Goal: Navigation & Orientation: Find specific page/section

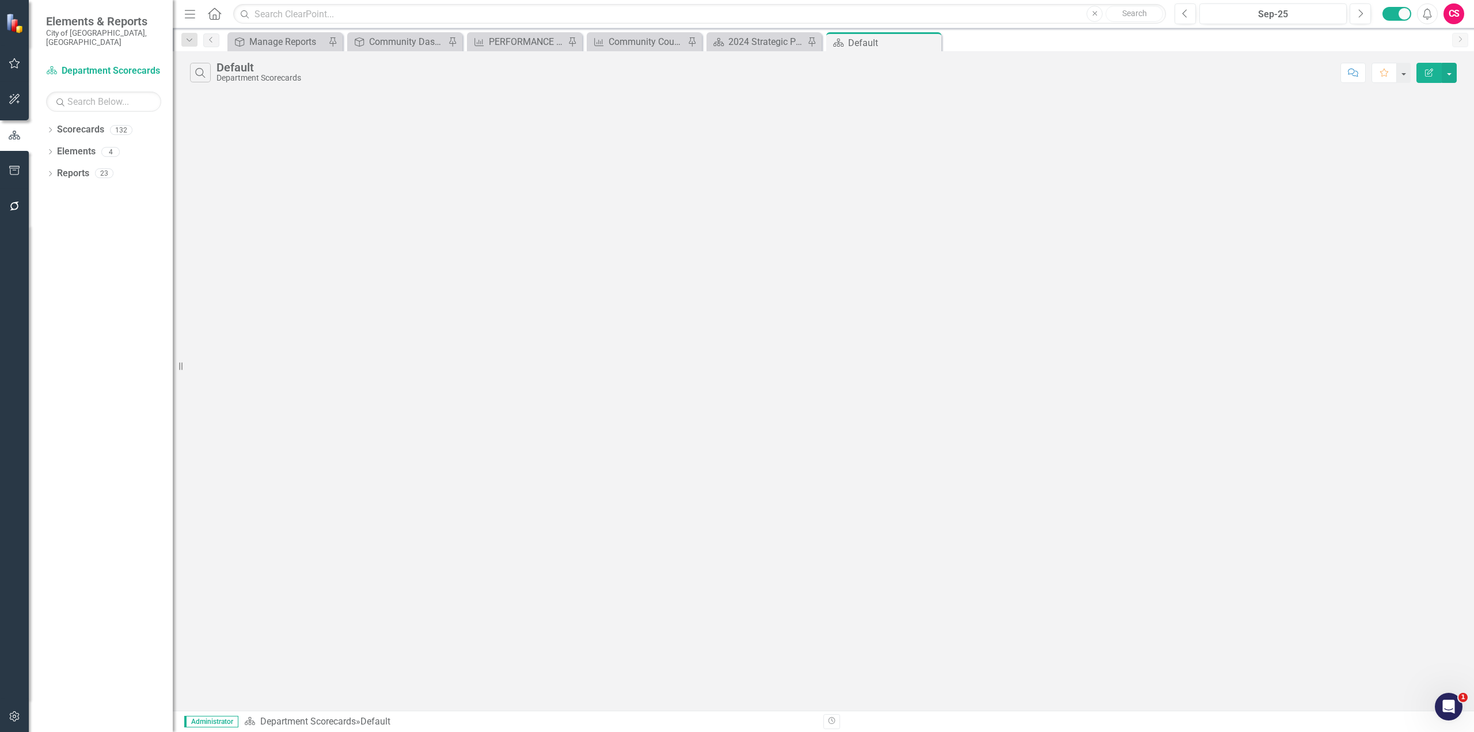
click at [45, 123] on div "Dropdown Scorecards 132 Dropdown Department Scorecards Dropdown Charter Offices…" at bounding box center [101, 425] width 144 height 611
click at [47, 128] on icon "Dropdown" at bounding box center [50, 131] width 8 height 6
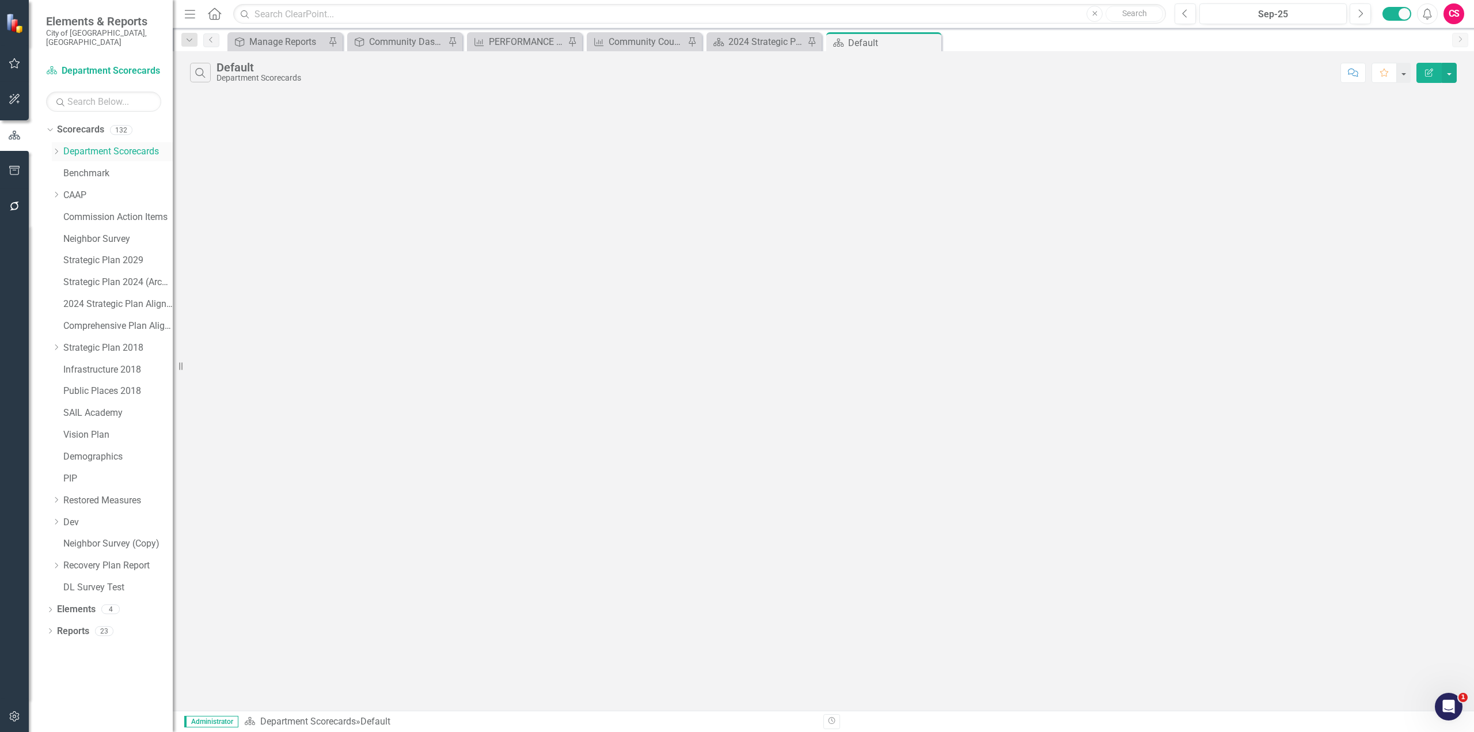
click at [56, 148] on icon "Dropdown" at bounding box center [56, 151] width 9 height 7
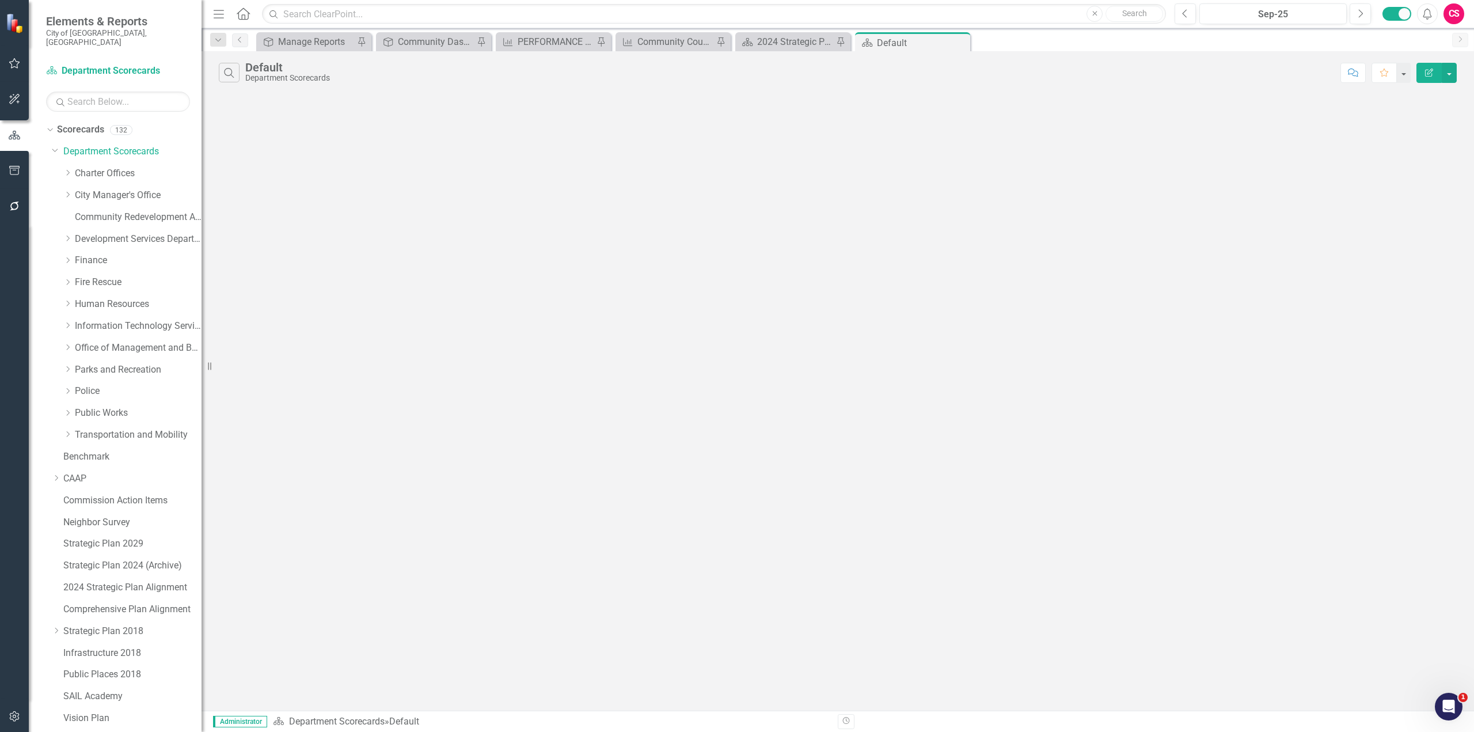
drag, startPoint x: 176, startPoint y: 153, endPoint x: 218, endPoint y: 164, distance: 42.7
click at [211, 164] on div "Resize" at bounding box center [206, 366] width 9 height 732
click at [67, 169] on icon "Dropdown" at bounding box center [67, 172] width 9 height 7
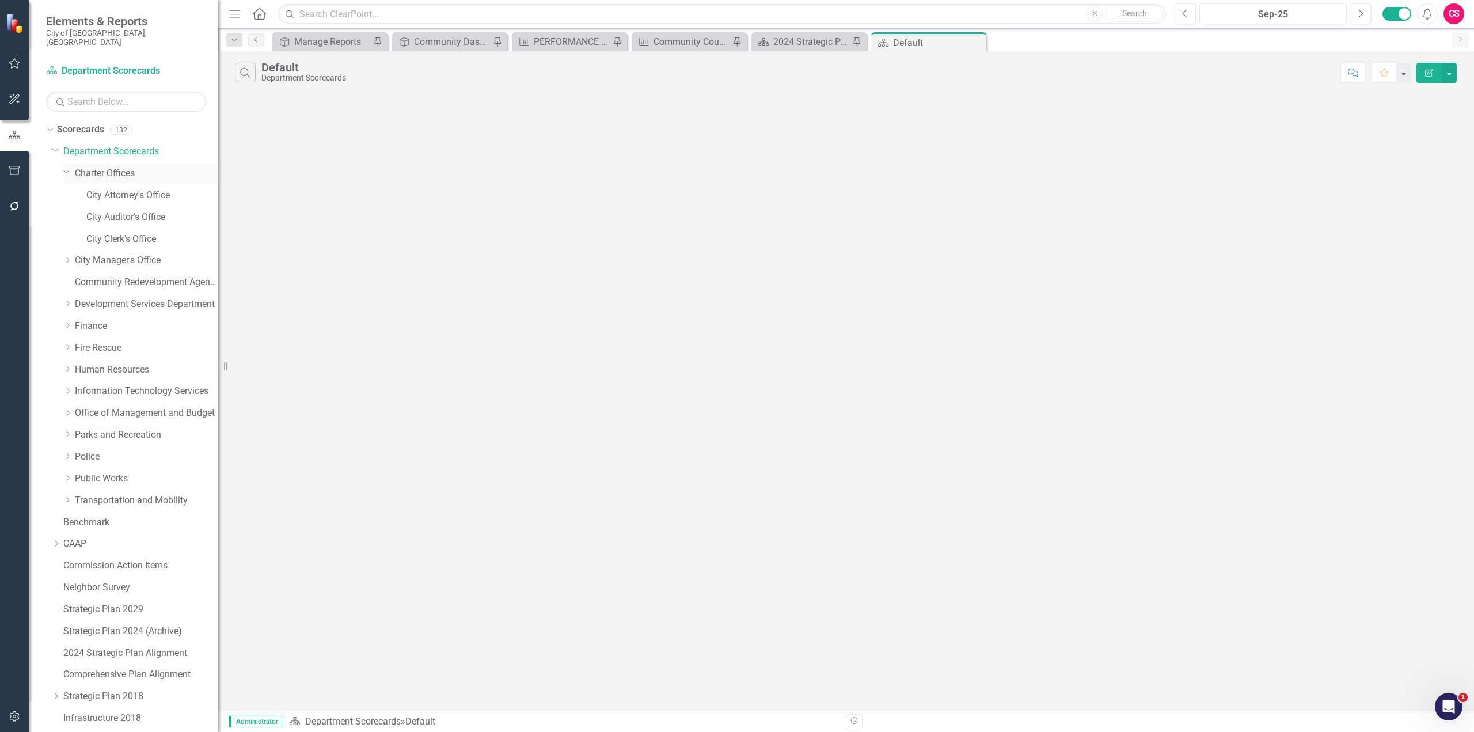
click at [67, 167] on icon "Dropdown" at bounding box center [66, 171] width 7 height 9
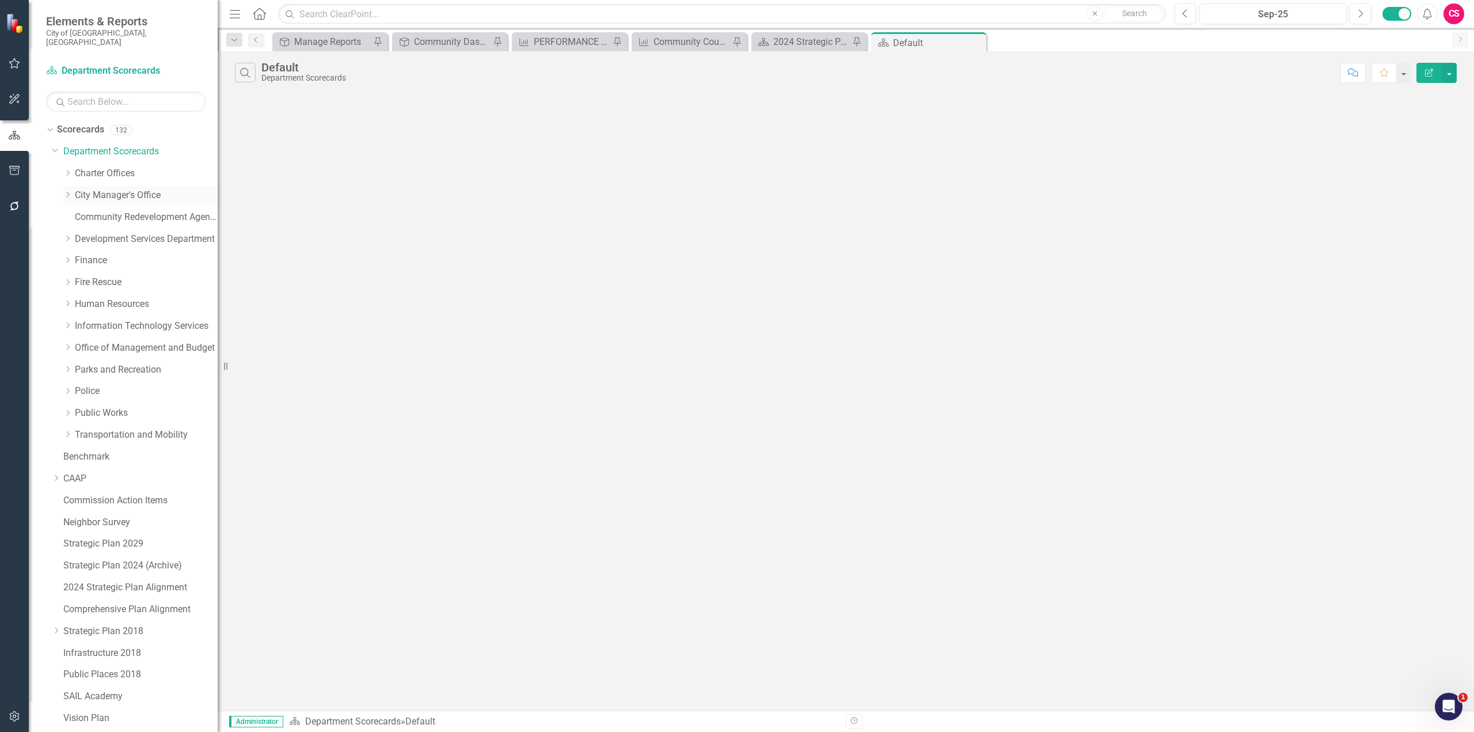
click at [71, 191] on icon "Dropdown" at bounding box center [67, 194] width 9 height 7
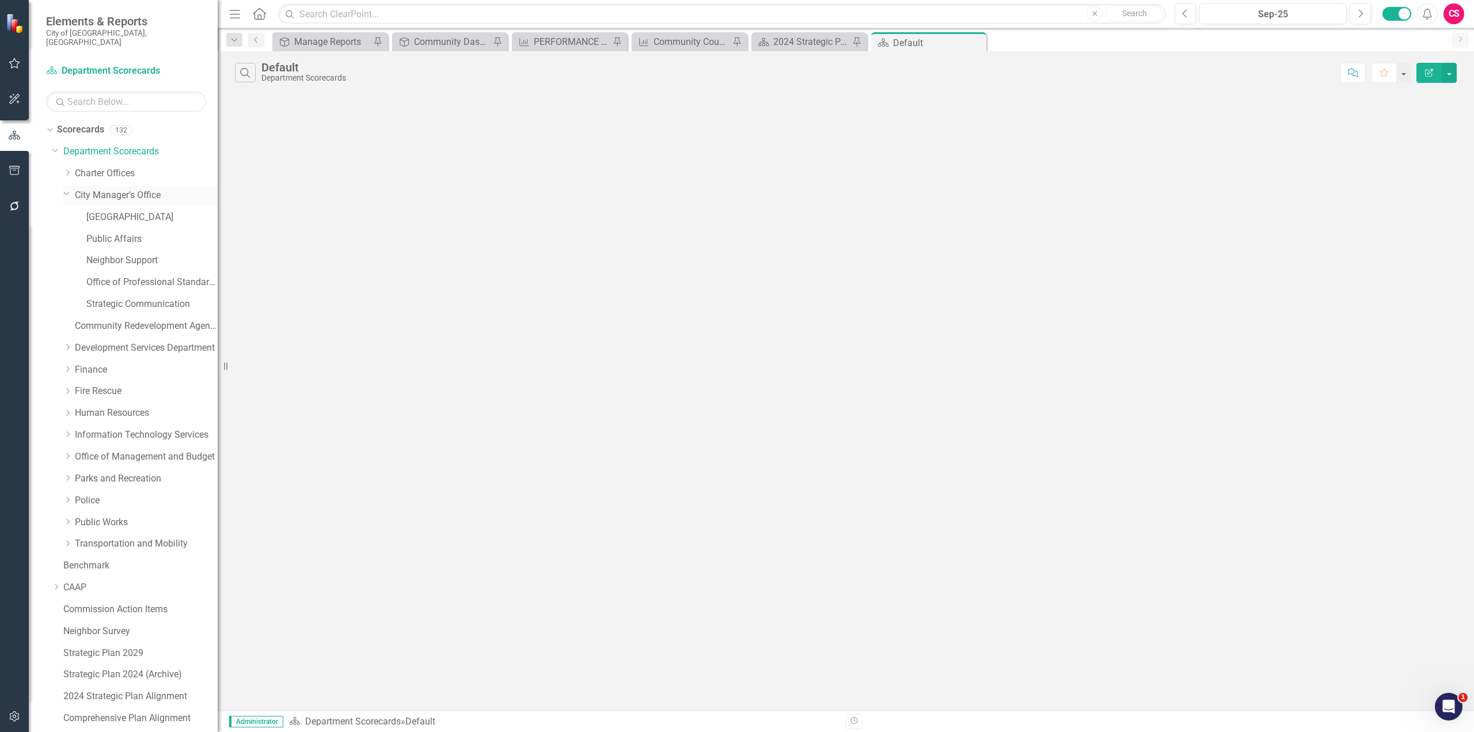
click at [71, 192] on div "Dropdown" at bounding box center [69, 195] width 12 height 6
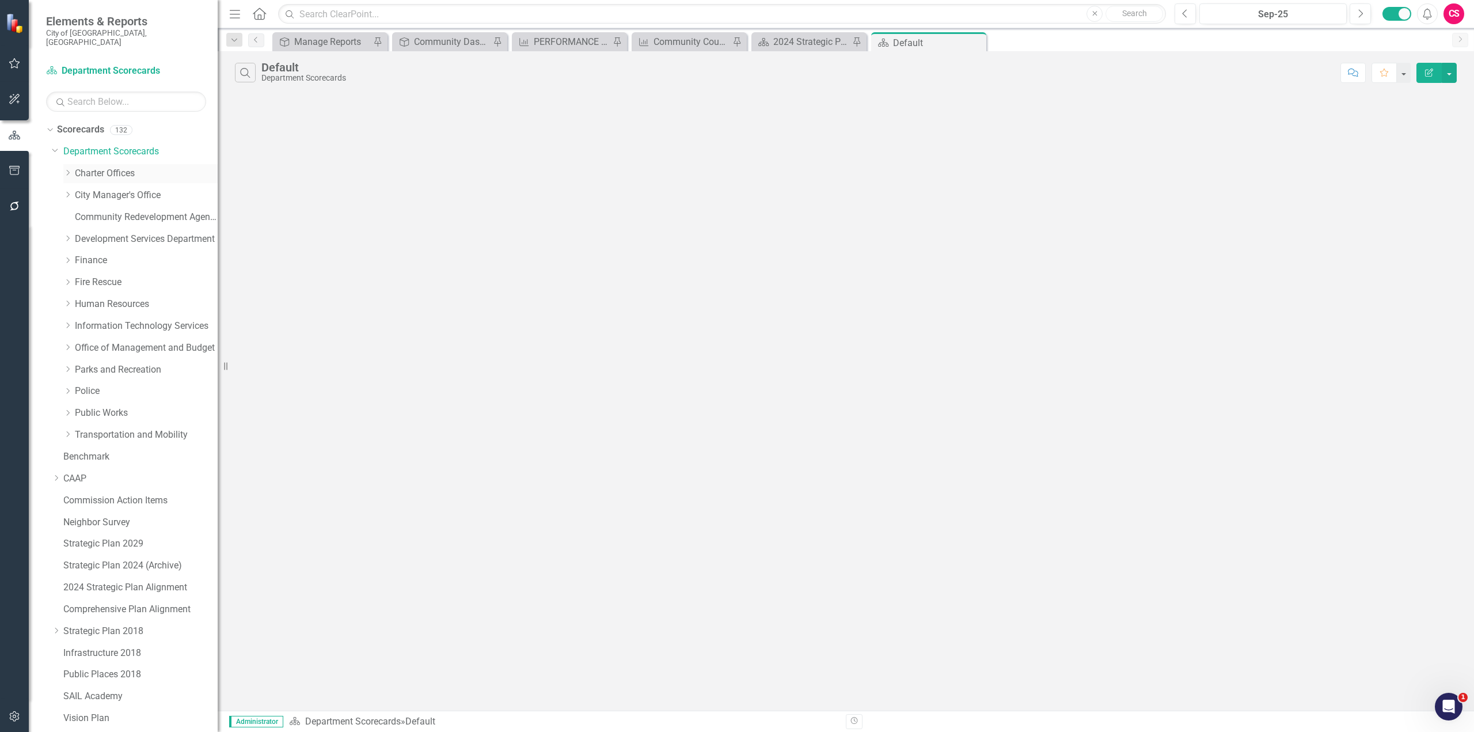
click at [67, 169] on div "Dropdown" at bounding box center [67, 174] width 9 height 10
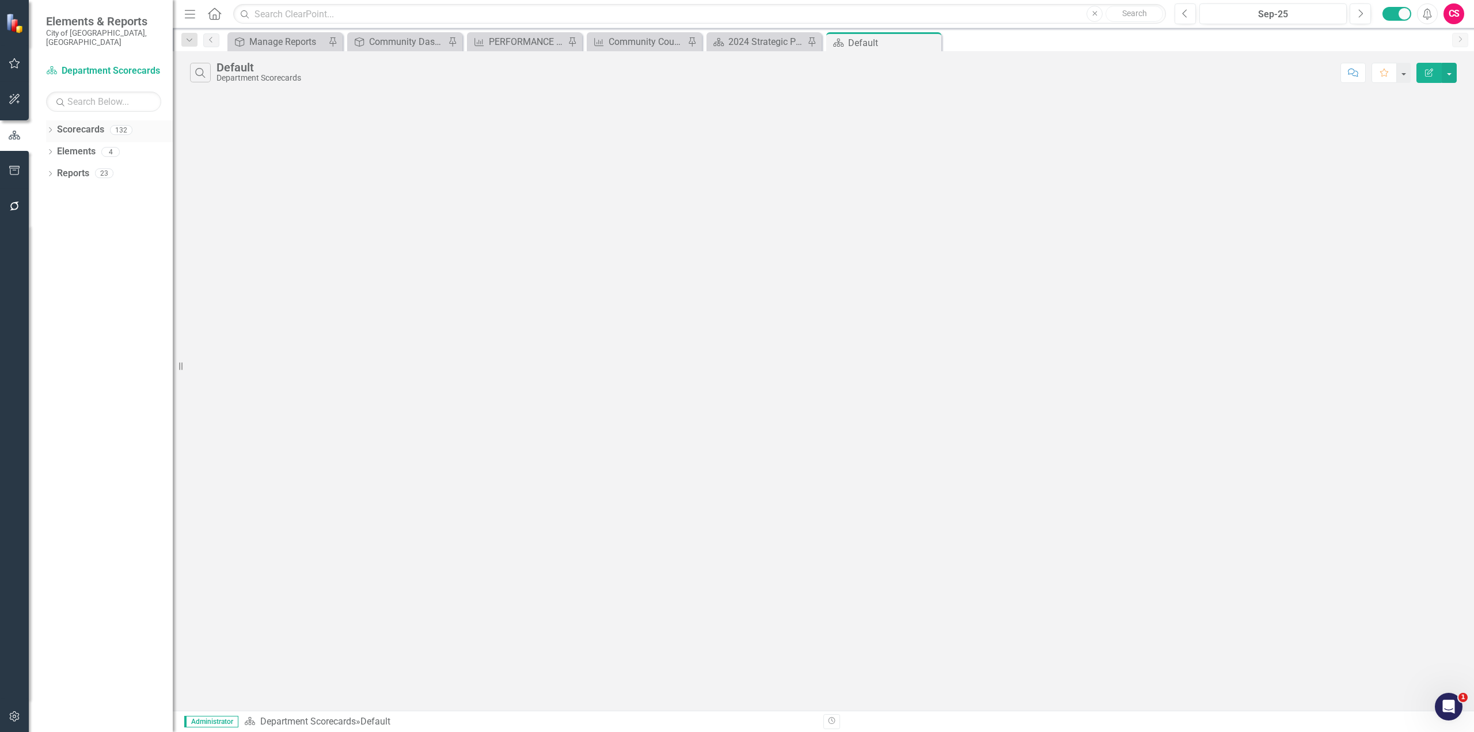
click at [51, 128] on icon "Dropdown" at bounding box center [50, 131] width 8 height 6
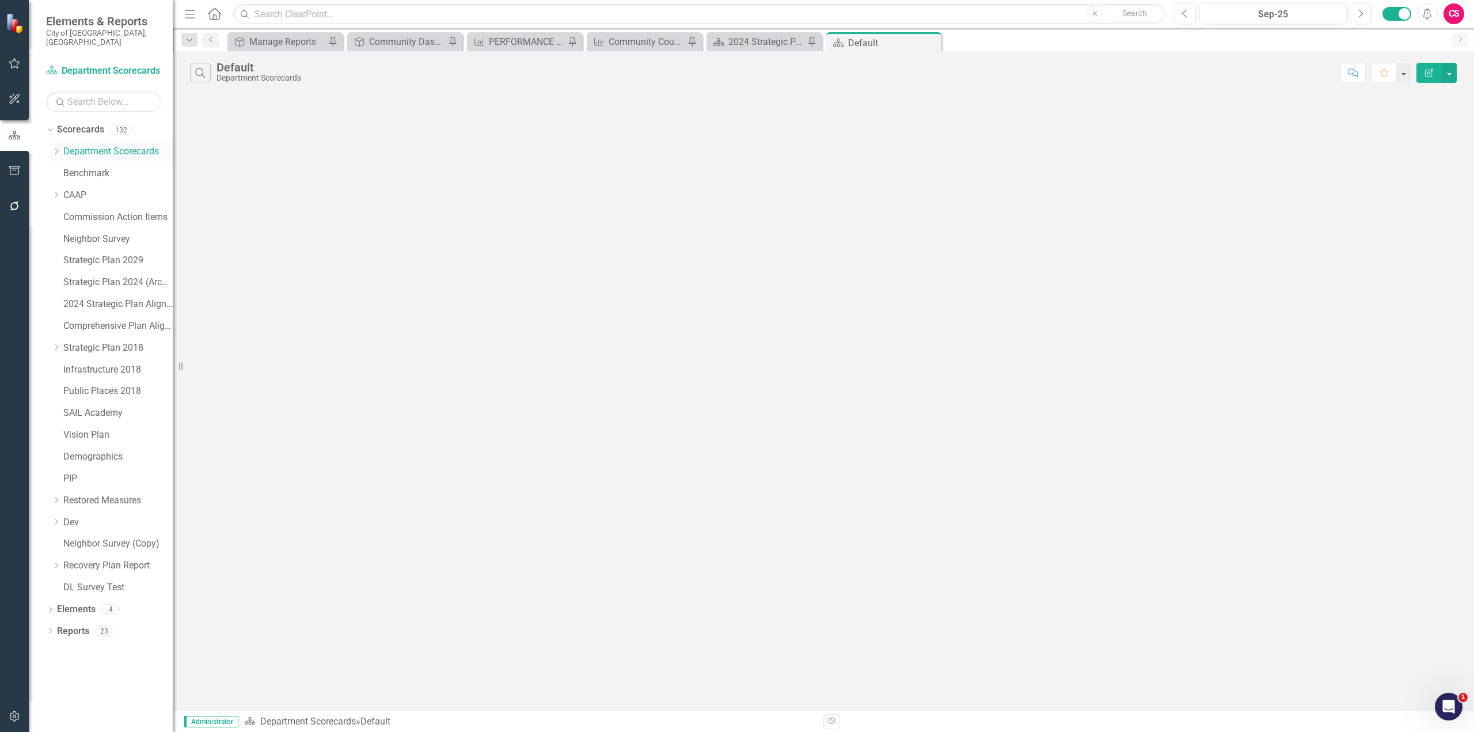
click at [56, 148] on icon "Dropdown" at bounding box center [56, 151] width 9 height 7
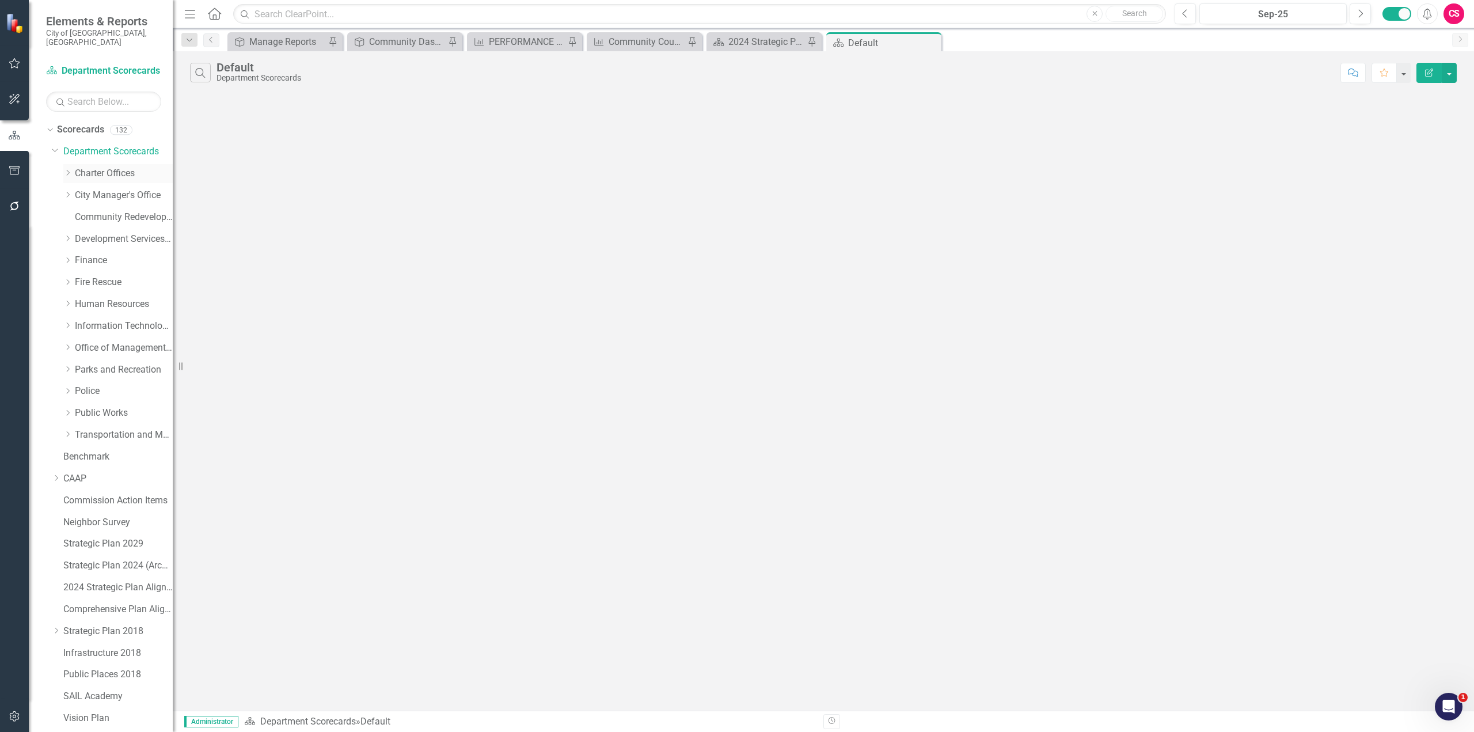
click at [87, 167] on link "Charter Offices" at bounding box center [124, 173] width 98 height 13
